Goal: Find specific page/section

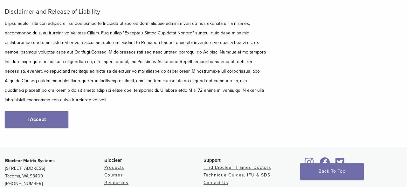
scroll to position [96, 0]
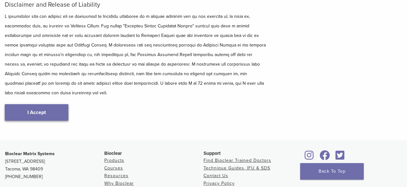
click at [50, 104] on link "I Accept" at bounding box center [37, 112] width 64 height 17
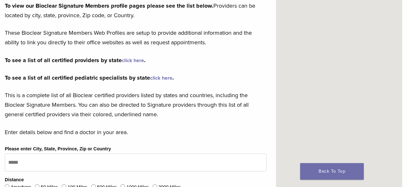
scroll to position [0, 0]
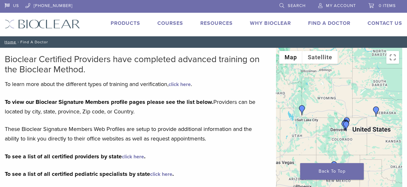
click at [356, 128] on div at bounding box center [339, 143] width 126 height 191
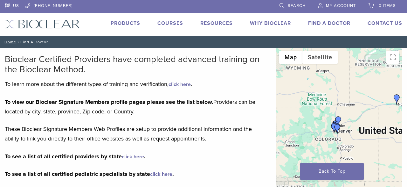
click at [356, 128] on div at bounding box center [339, 143] width 126 height 191
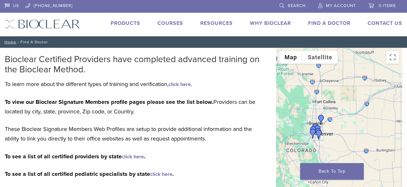
click at [356, 128] on div at bounding box center [339, 143] width 126 height 191
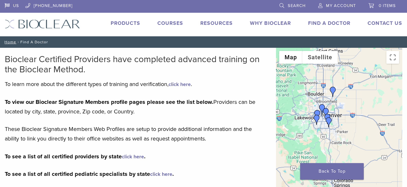
drag, startPoint x: 296, startPoint y: 132, endPoint x: 343, endPoint y: 108, distance: 52.9
click at [343, 108] on div at bounding box center [339, 143] width 126 height 191
click at [327, 112] on img "Dr. Sharon Dickerson" at bounding box center [326, 113] width 10 height 10
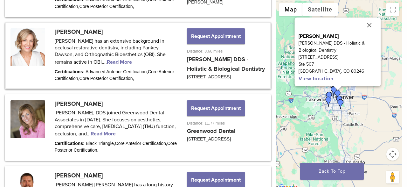
scroll to position [558, 0]
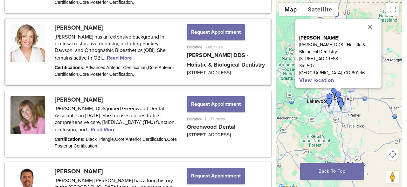
click at [330, 95] on img "Dr. H. Scott Stewart" at bounding box center [330, 98] width 10 height 10
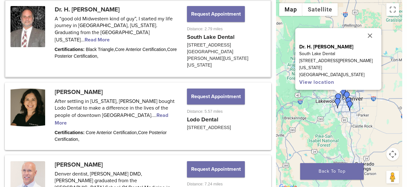
scroll to position [349, 0]
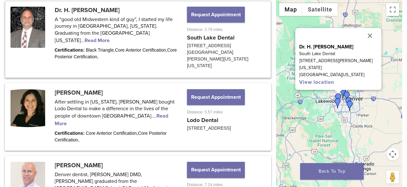
click at [338, 102] on img "Dr. Guy Grabiak" at bounding box center [338, 103] width 10 height 10
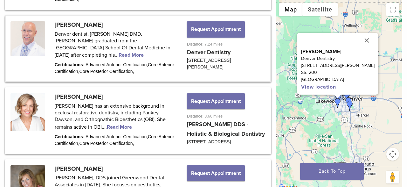
scroll to position [490, 0]
click at [365, 109] on div "To navigate, press the arrow keys. Dr. Guy Grabiak Denver Dentistry 5920 S Este…" at bounding box center [339, 95] width 126 height 191
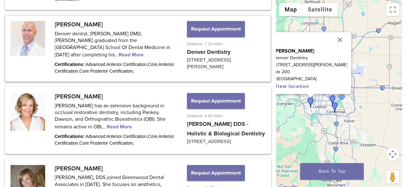
click at [365, 109] on div "Dr. Guy Grabiak Denver Dentistry 5920 S Estes St Ste 200 Littleton, CO 80123 Vi…" at bounding box center [339, 95] width 126 height 191
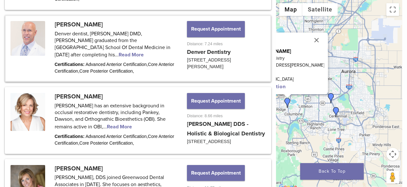
drag, startPoint x: 337, startPoint y: 102, endPoint x: 370, endPoint y: 103, distance: 32.5
click at [370, 103] on div "Dr. Guy Grabiak Denver Dentistry 5920 S Estes St Ste 200 Littleton, CO 80123 Vi…" at bounding box center [339, 95] width 126 height 191
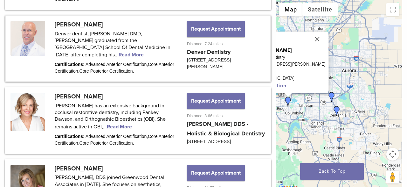
click at [337, 112] on img "Dr. Mitchell Williams" at bounding box center [337, 111] width 10 height 10
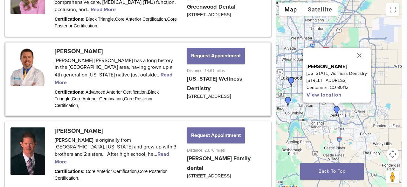
scroll to position [709, 0]
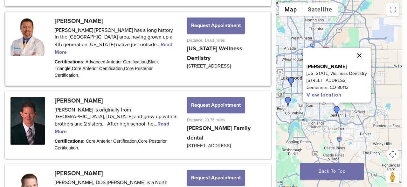
click at [358, 56] on button "Close" at bounding box center [359, 55] width 15 height 15
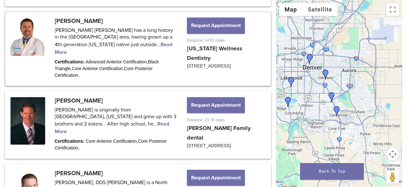
click at [332, 96] on img "Dr. Rachel LePera" at bounding box center [332, 97] width 10 height 10
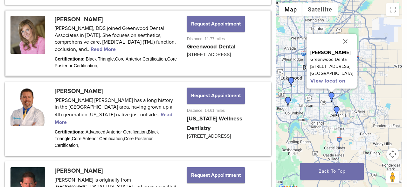
scroll to position [637, 0]
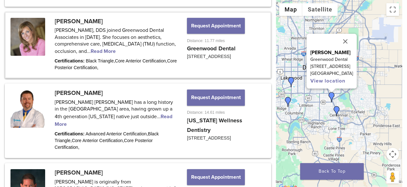
click at [122, 39] on link at bounding box center [138, 45] width 265 height 65
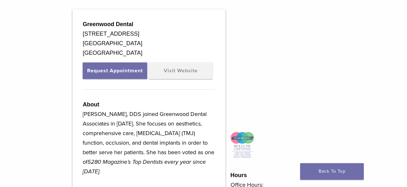
scroll to position [192, 0]
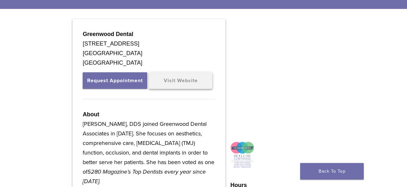
click at [182, 87] on link "Visit Website" at bounding box center [181, 80] width 64 height 17
